Goal: Task Accomplishment & Management: Complete application form

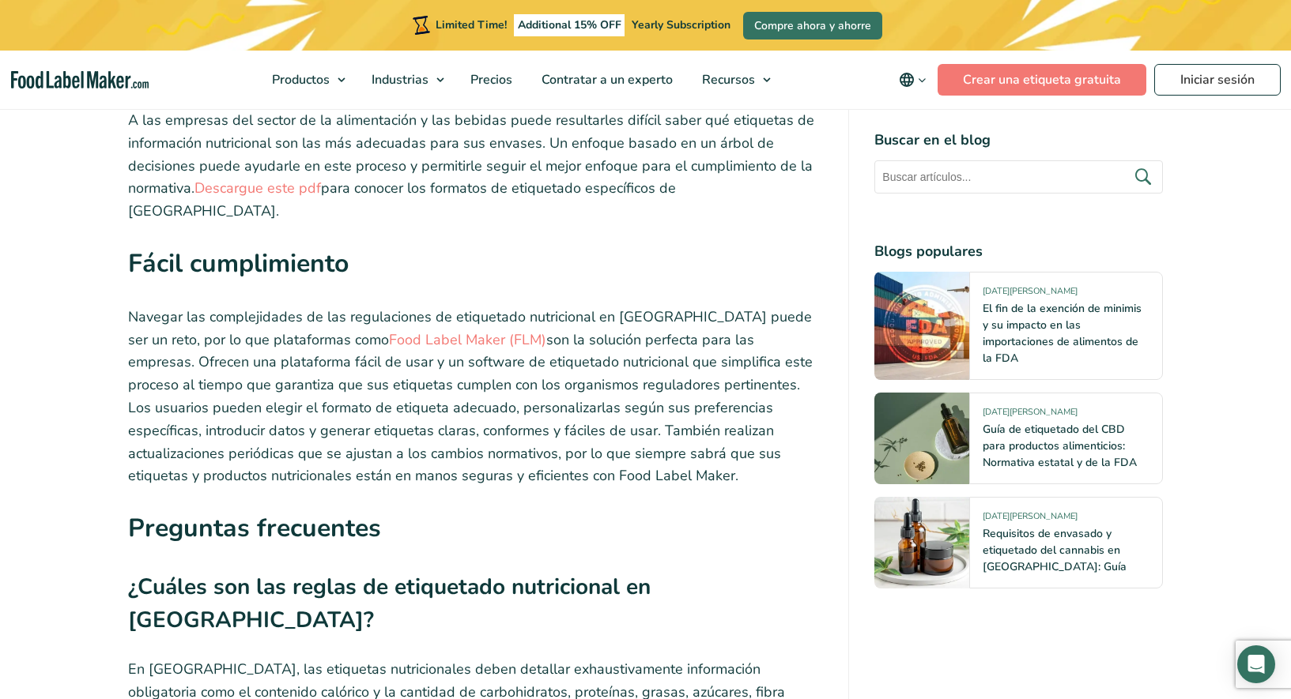
scroll to position [6925, 0]
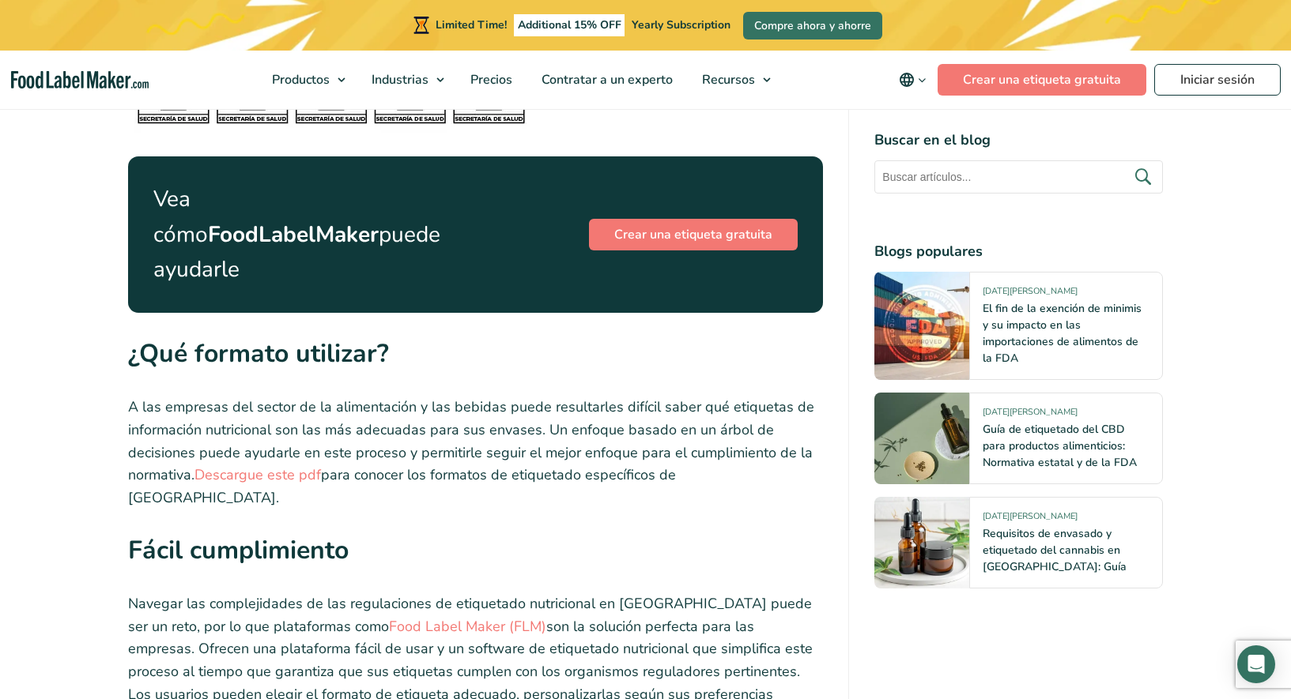
scroll to position [6629, 0]
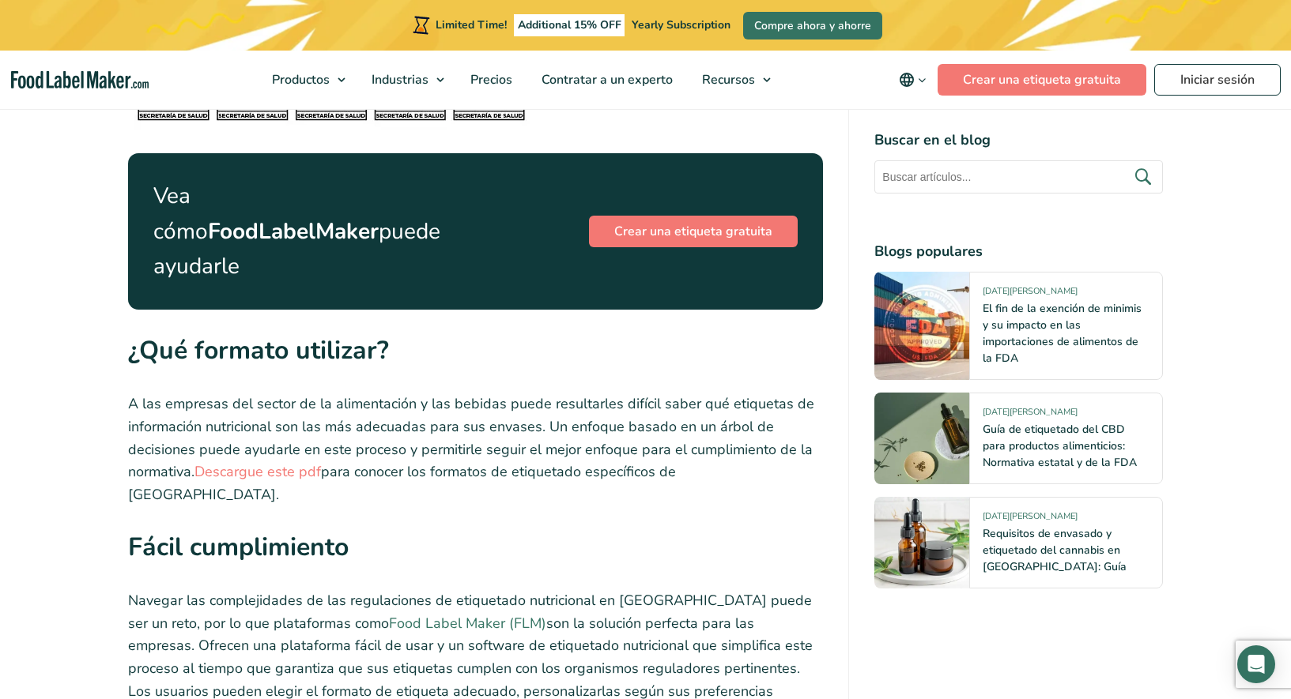
click at [389, 614] on link "Food Label Maker (FLM)" at bounding box center [467, 623] width 157 height 19
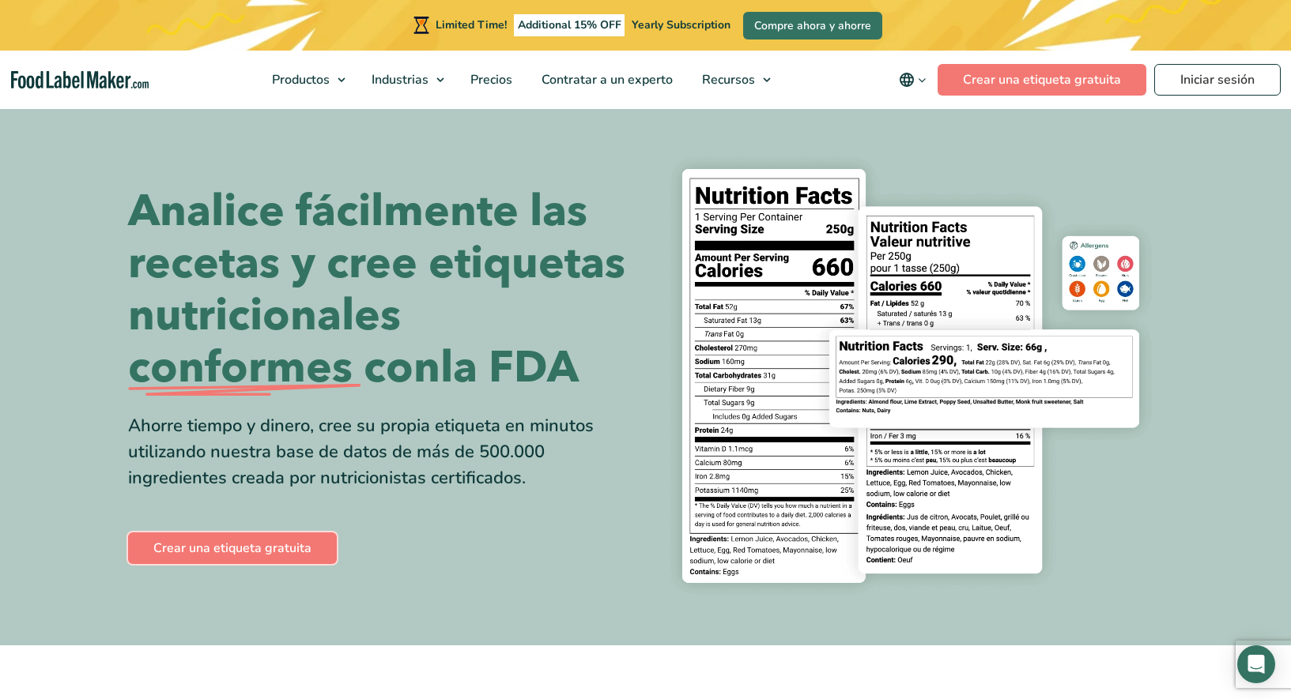
click at [260, 538] on link "Crear una etiqueta gratuita" at bounding box center [232, 549] width 209 height 32
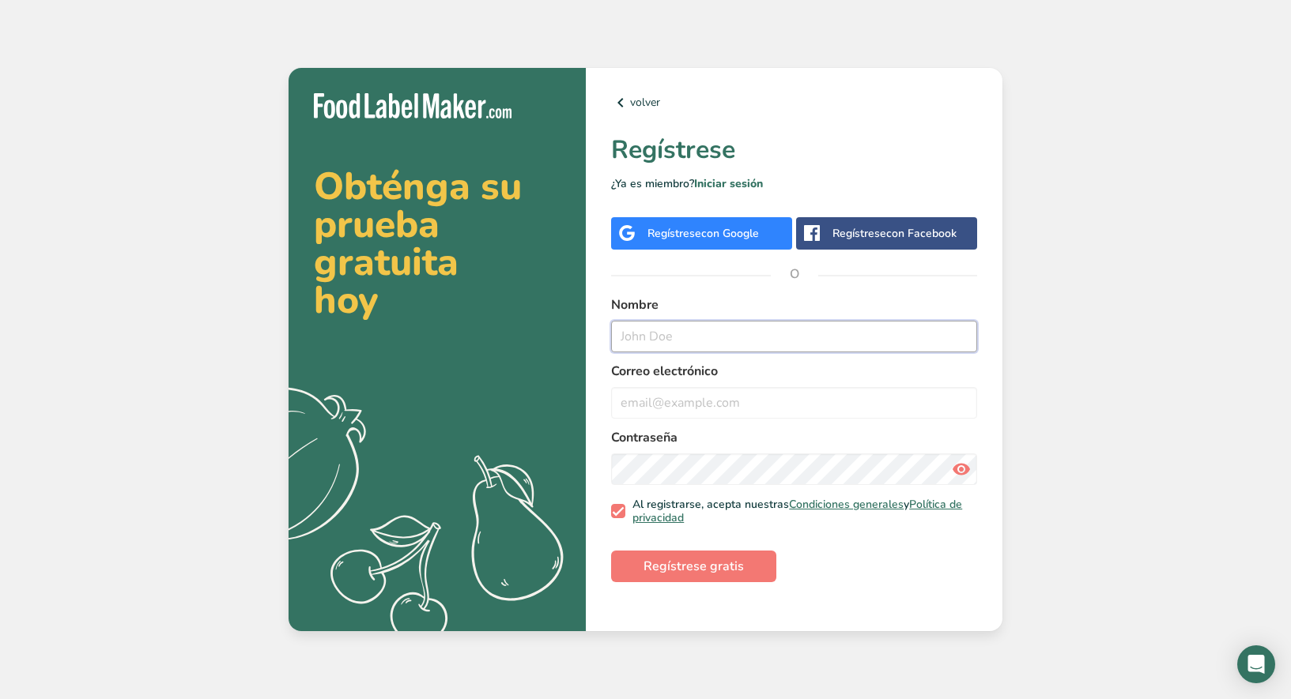
click at [659, 338] on input "text" at bounding box center [794, 337] width 366 height 32
type input "lily Cepeda"
click at [653, 406] on input "email" at bounding box center [794, 403] width 366 height 32
type input "lilycb@hotmail.com"
click at [965, 472] on icon at bounding box center [961, 469] width 19 height 28
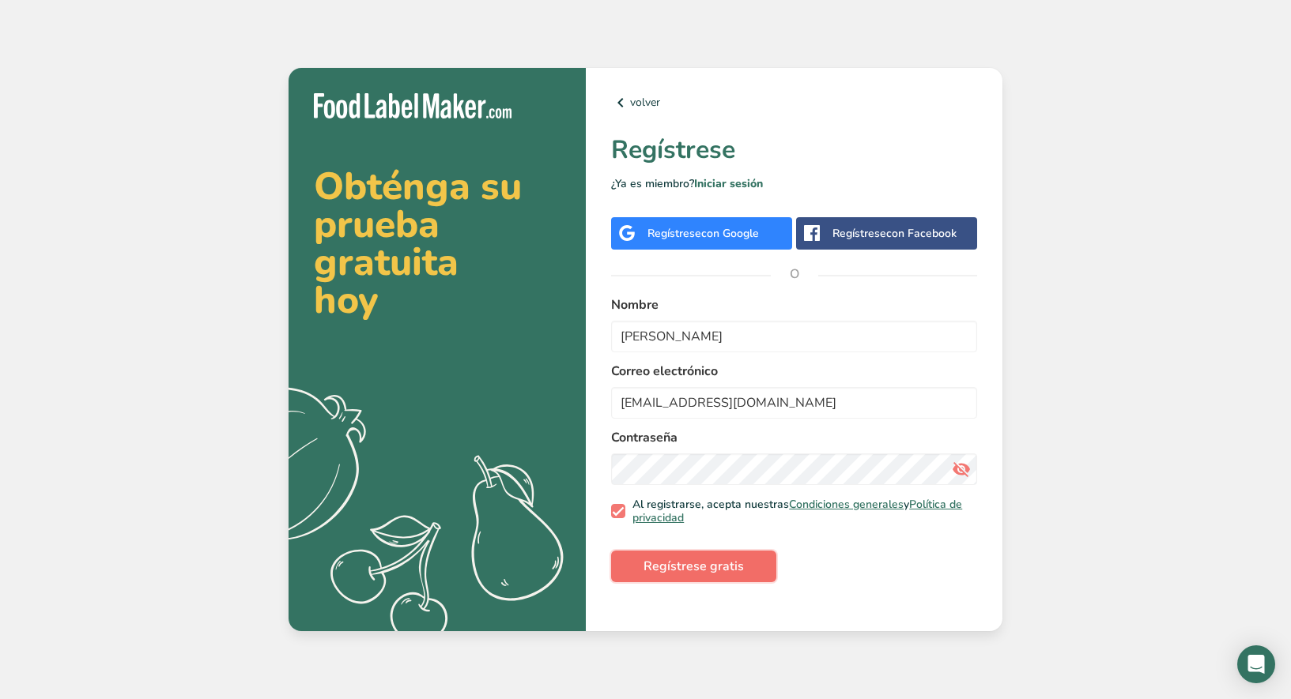
click at [684, 561] on span "Regístrese gratis" at bounding box center [693, 566] width 100 height 19
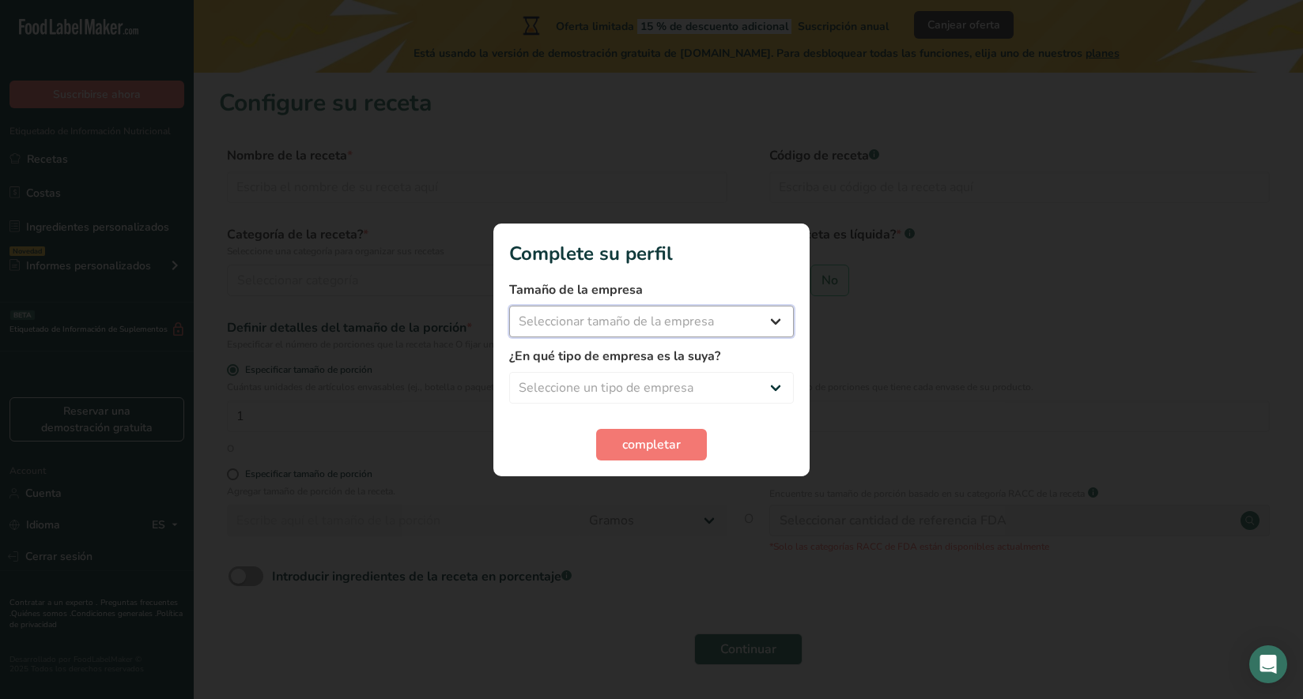
click at [772, 323] on select "Seleccionar tamaño de la empresa Menos de 10 empleados De 10 a 50 empleados De …" at bounding box center [651, 322] width 285 height 32
select select "1"
click at [607, 377] on select "Seleccione un tipo de empresa Fabricante de alimentos envasados Restaurante y c…" at bounding box center [651, 388] width 285 height 32
select select "8"
click at [639, 437] on span "completar" at bounding box center [651, 444] width 58 height 19
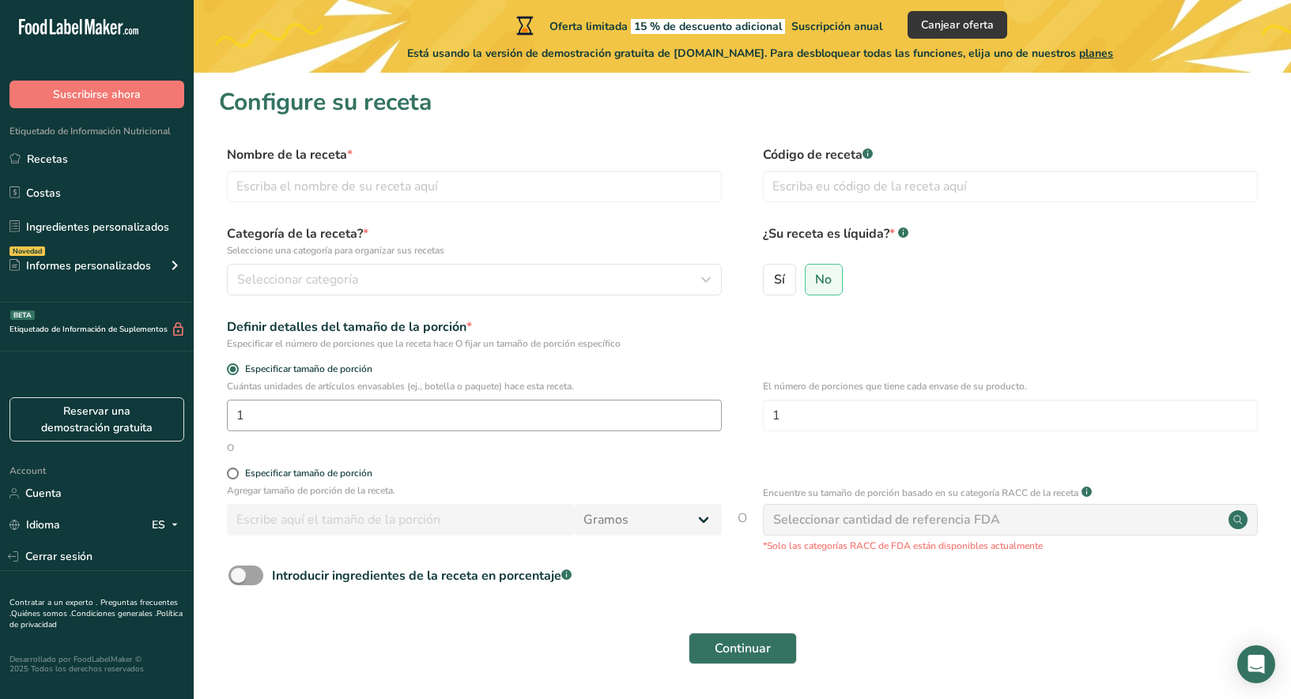
scroll to position [51, 0]
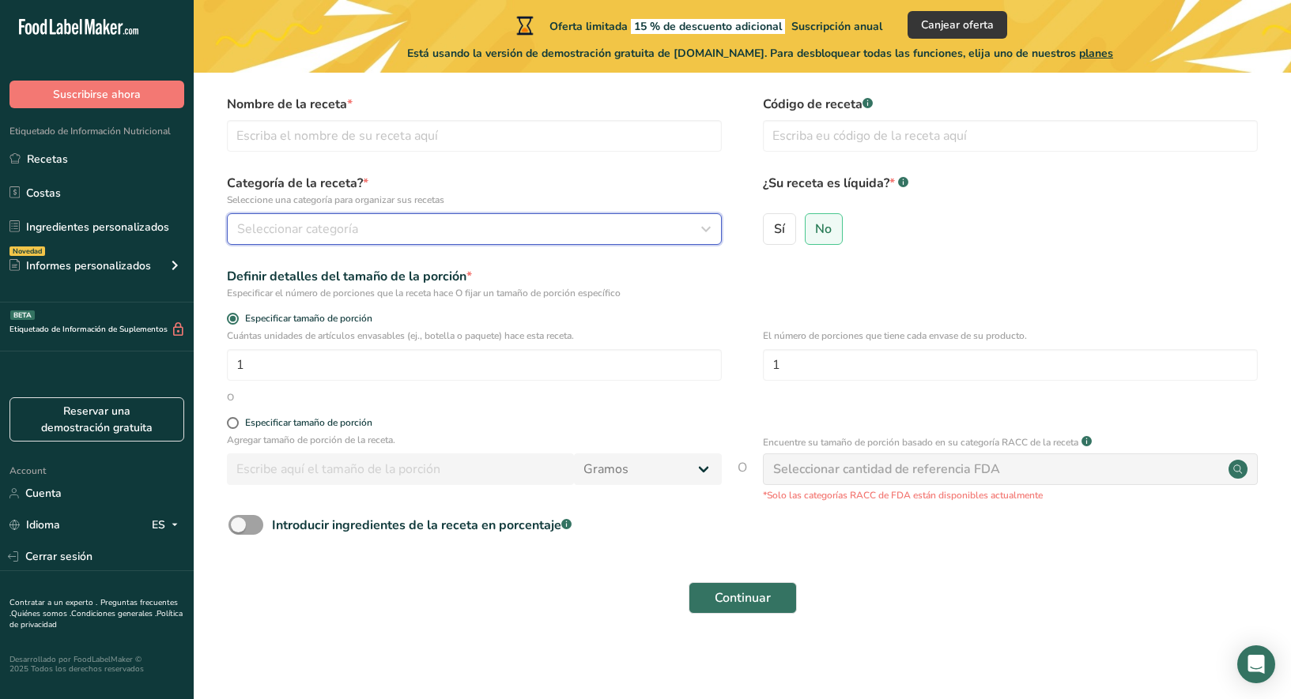
click at [281, 223] on span "Seleccionar categoría" at bounding box center [297, 229] width 121 height 19
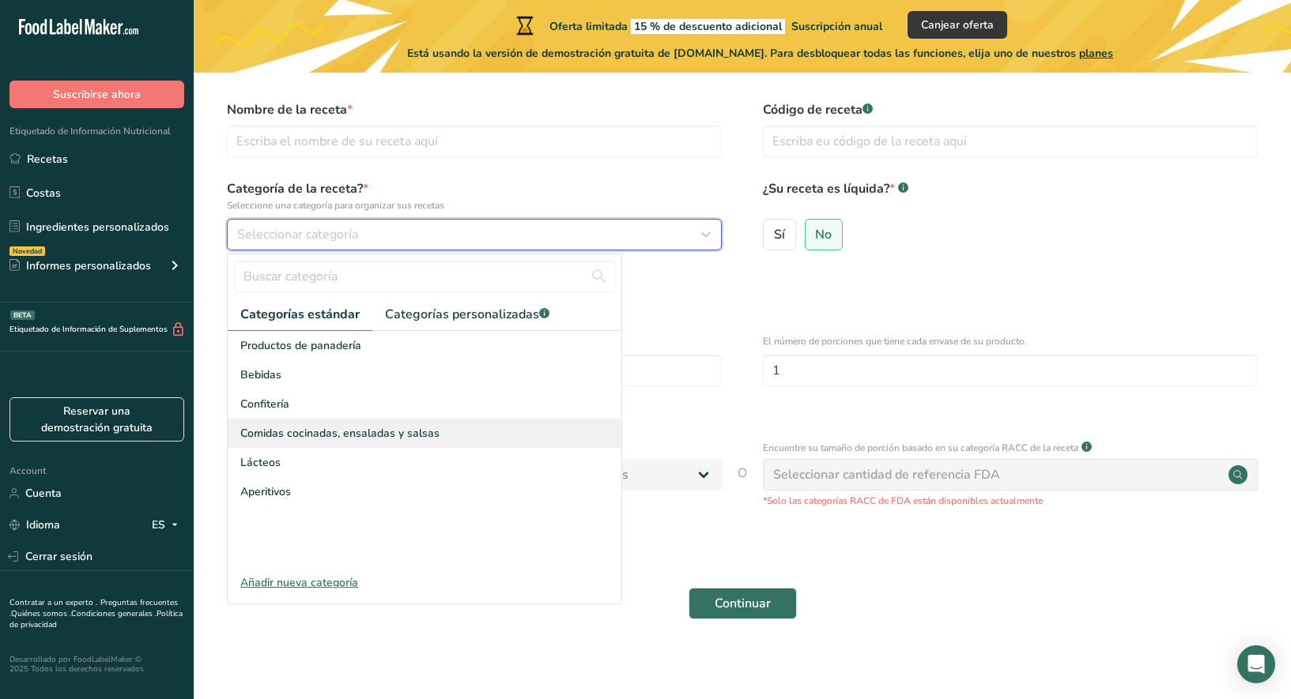
scroll to position [45, 0]
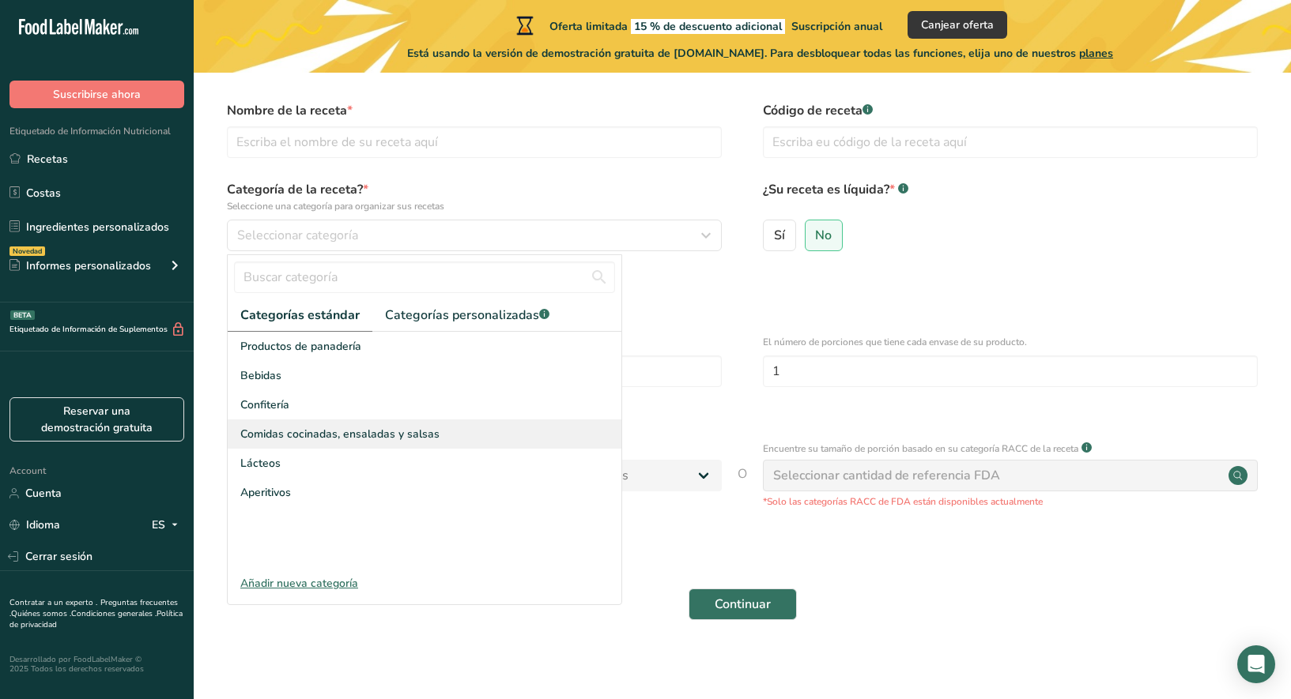
click at [257, 440] on span "Comidas cocinadas, ensaladas y salsas" at bounding box center [339, 434] width 199 height 17
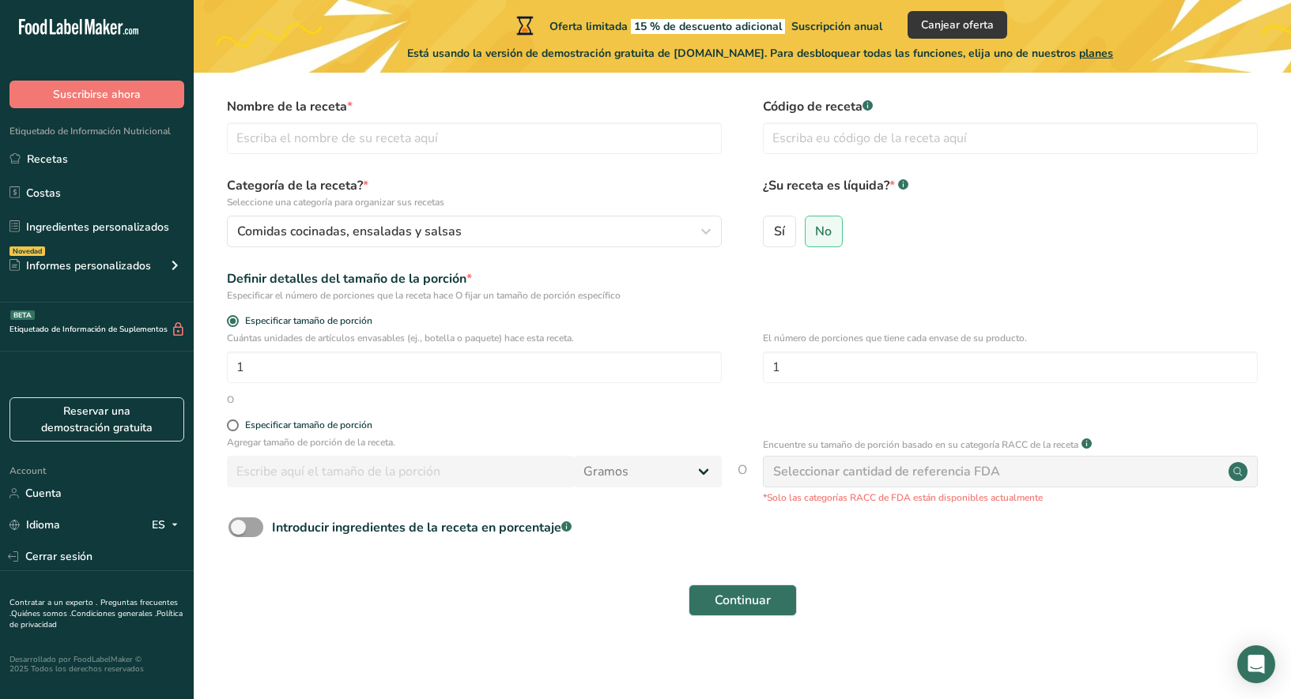
scroll to position [51, 0]
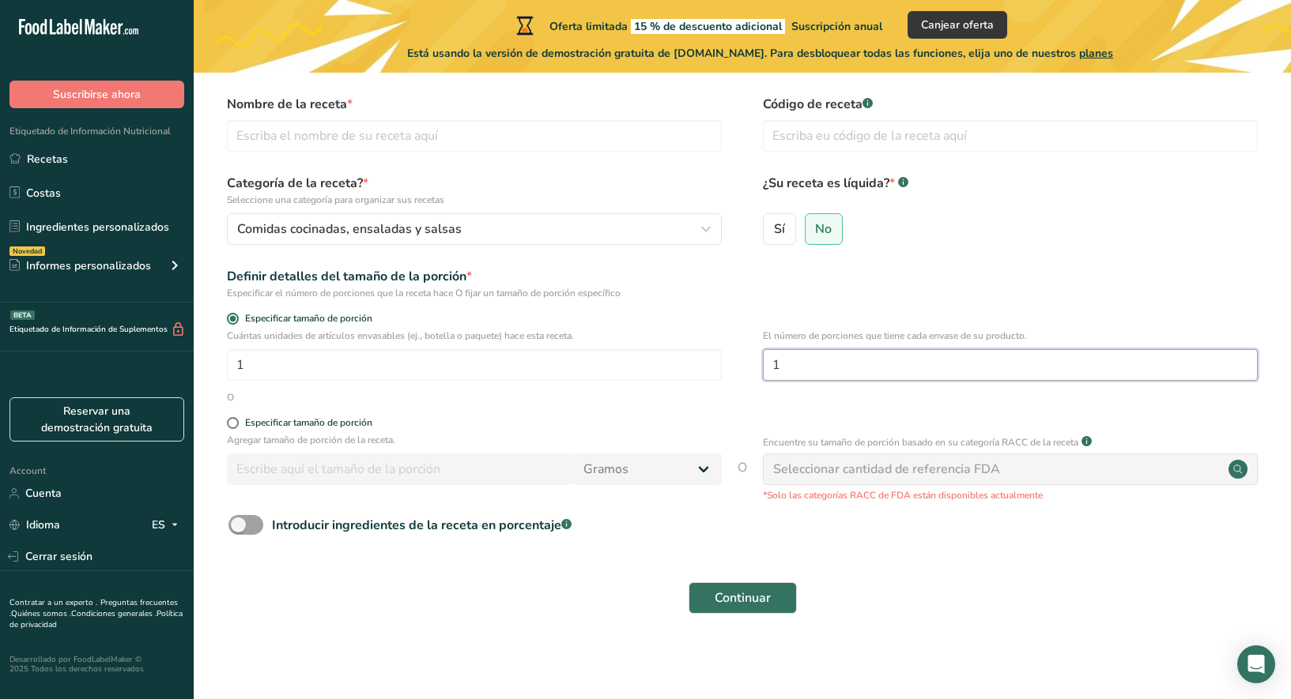
click at [923, 362] on input "1" at bounding box center [1010, 365] width 495 height 32
